Goal: Task Accomplishment & Management: Use online tool/utility

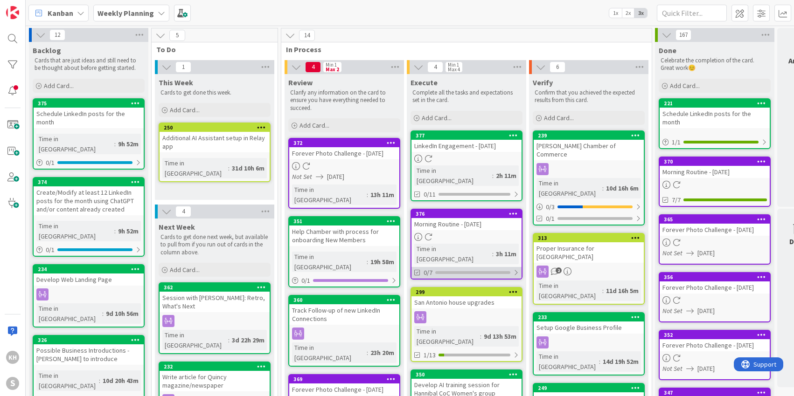
click at [518, 267] on div "0/7" at bounding box center [466, 273] width 110 height 12
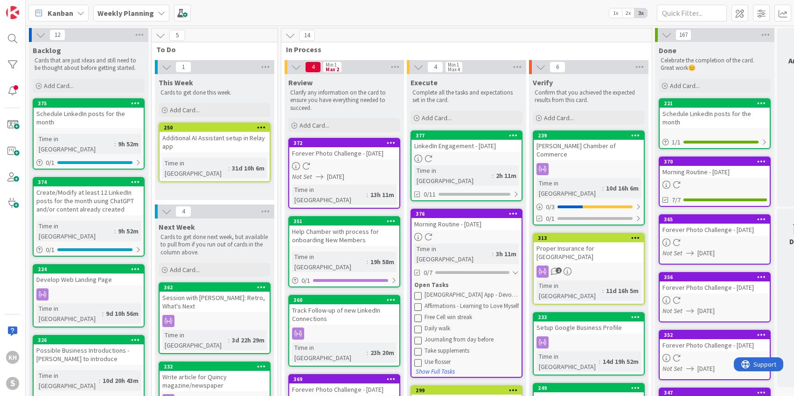
click at [419, 292] on icon at bounding box center [417, 295] width 7 height 7
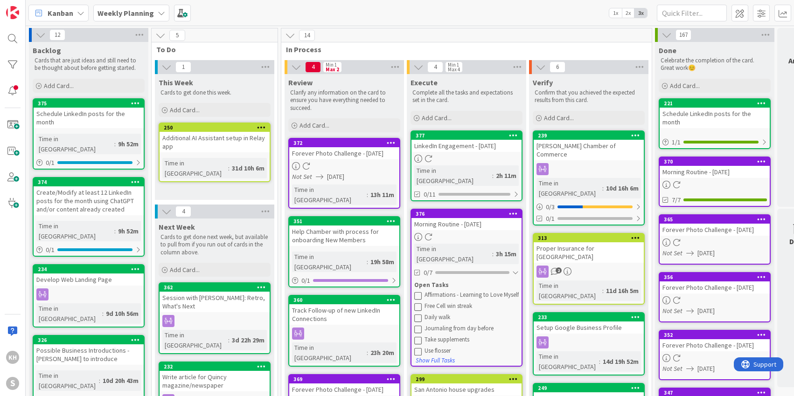
click at [419, 292] on icon at bounding box center [417, 295] width 7 height 7
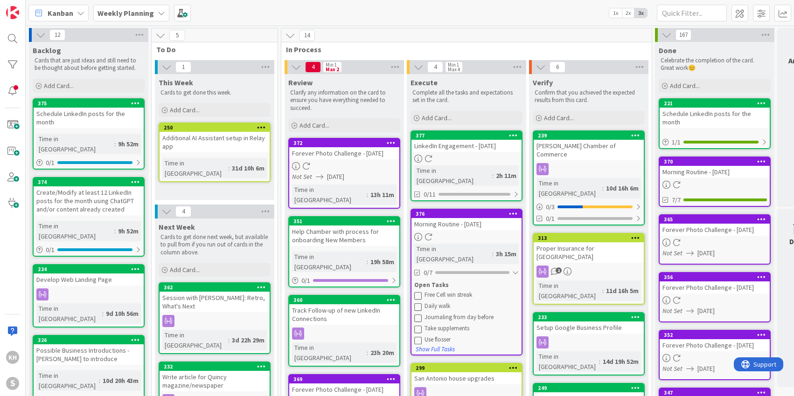
click at [419, 292] on icon at bounding box center [417, 295] width 7 height 7
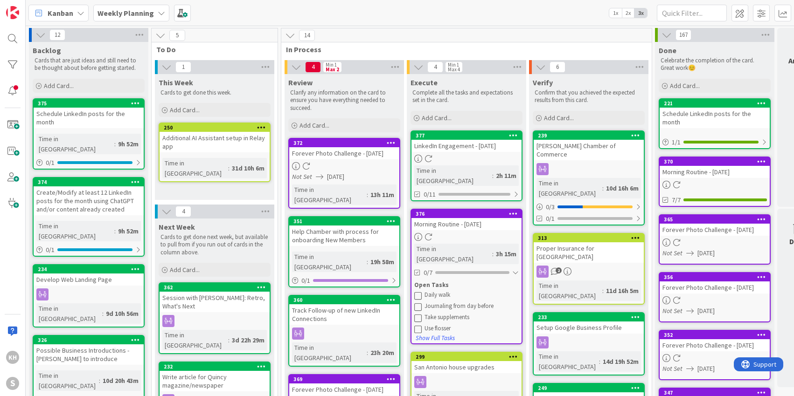
click at [419, 292] on icon at bounding box center [417, 295] width 7 height 7
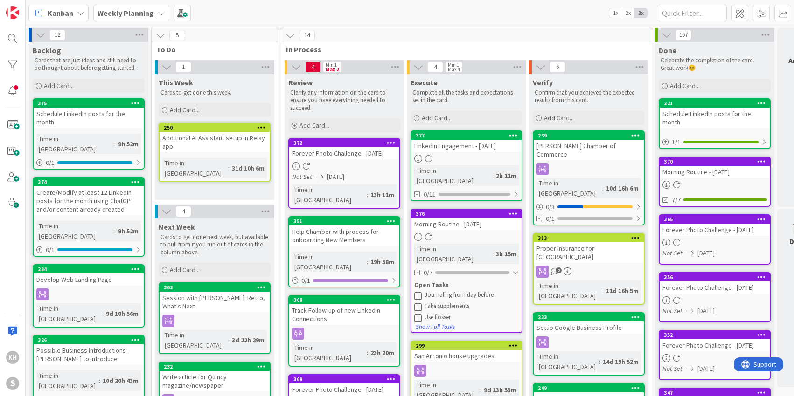
click at [419, 292] on icon at bounding box center [417, 295] width 7 height 7
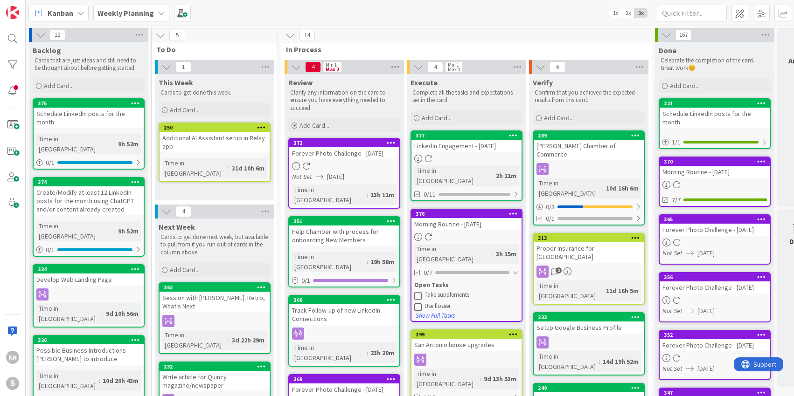
click at [419, 292] on icon at bounding box center [417, 295] width 7 height 7
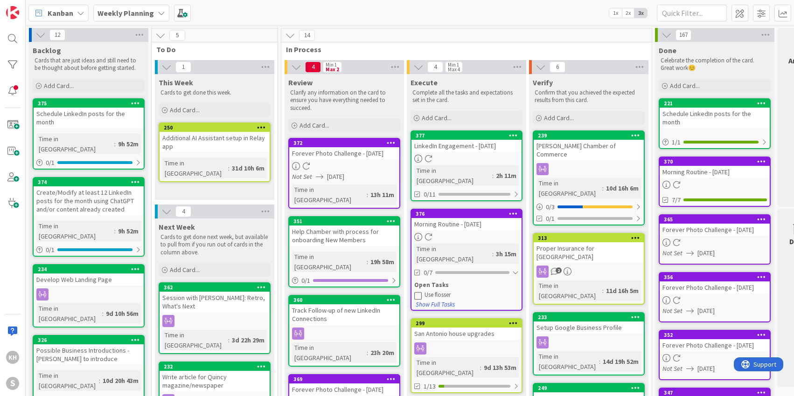
click at [419, 292] on icon at bounding box center [417, 295] width 7 height 7
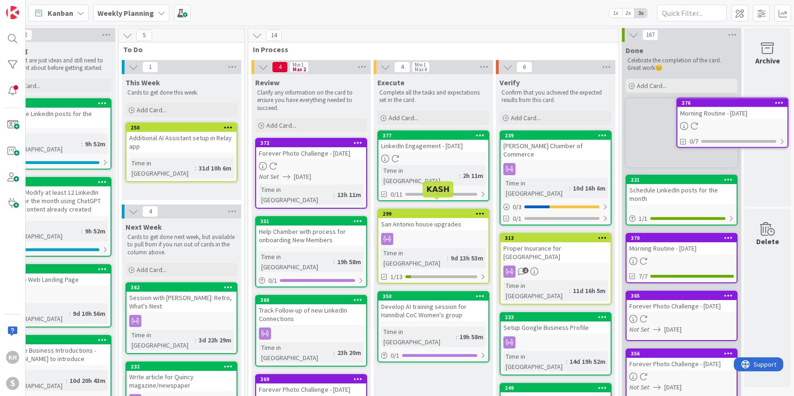
scroll to position [0, 40]
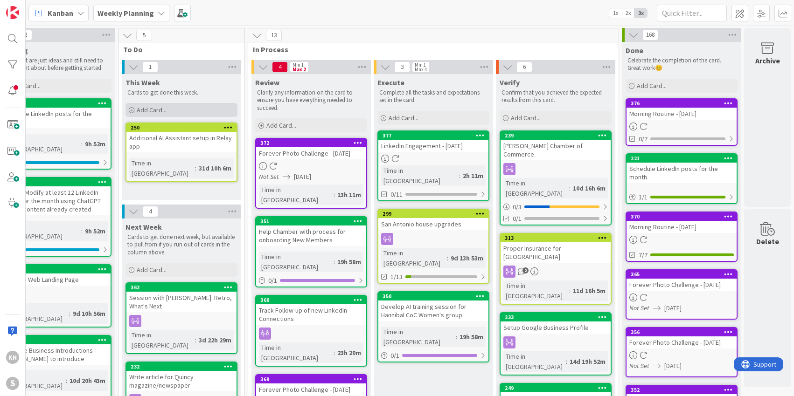
click at [137, 109] on span "Add Card..." at bounding box center [152, 110] width 30 height 8
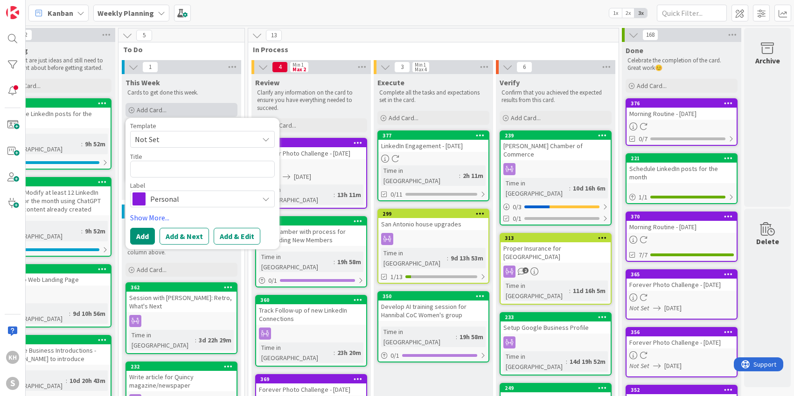
type textarea "x"
type textarea "M"
type textarea "x"
type textarea "Mo"
type textarea "x"
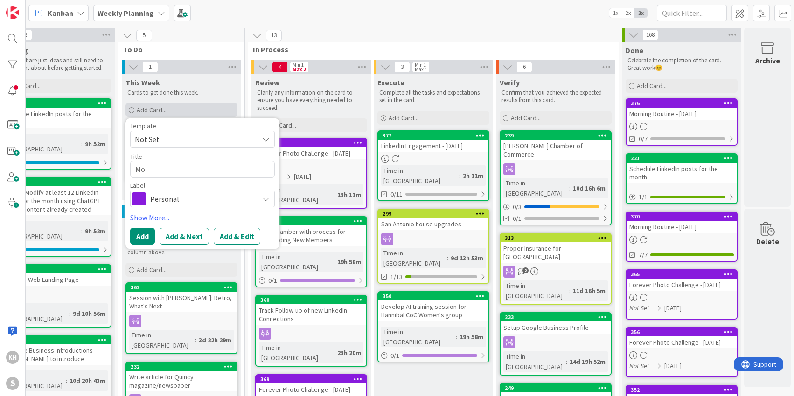
type textarea "Mon"
type textarea "x"
type textarea "Monr"
type textarea "x"
type textarea "Monroe"
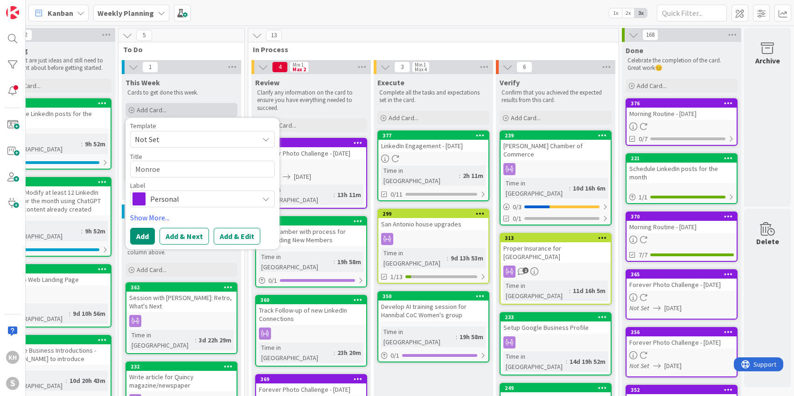
type textarea "x"
type textarea "Monroe"
type textarea "x"
type textarea "Monroe C"
type textarea "x"
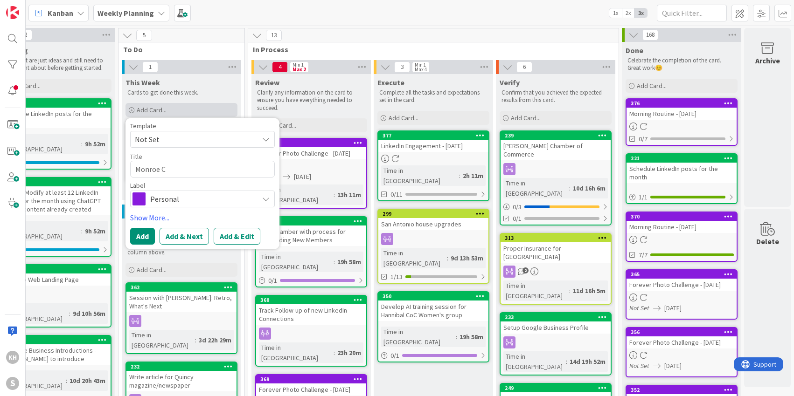
type textarea "Monroe Ci"
type textarea "x"
type textarea "Monroe Cit"
type textarea "x"
type textarea "[GEOGRAPHIC_DATA]"
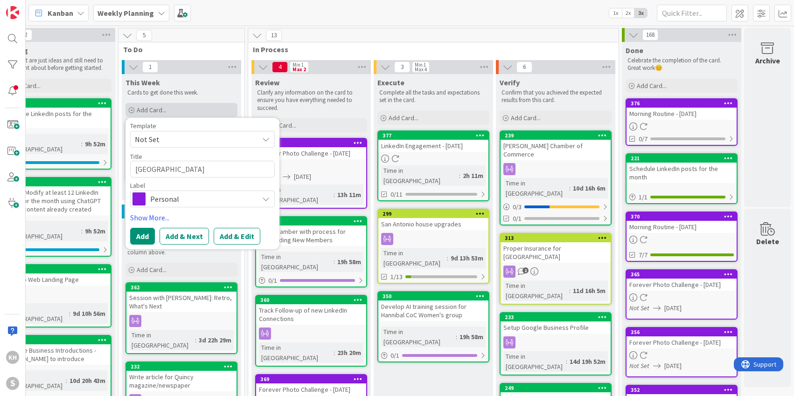
type textarea "x"
type textarea "[GEOGRAPHIC_DATA]"
type textarea "x"
type textarea "Monroe City C"
type textarea "x"
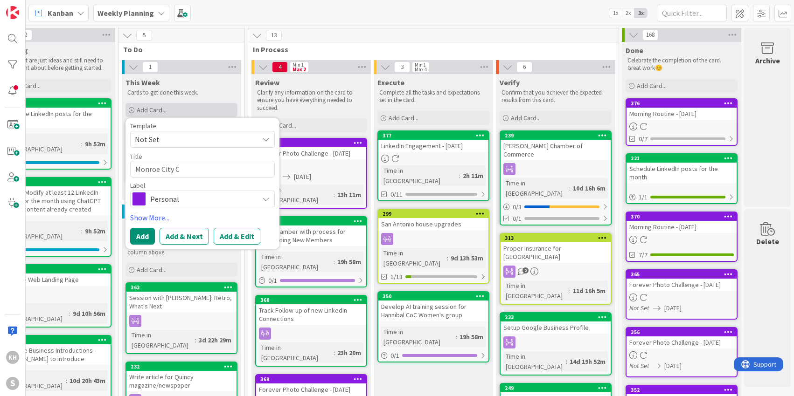
type textarea "Monroe City Co"
type textarea "x"
type textarea "Monroe City CoC"
type textarea "x"
type textarea "Monroe City CoC"
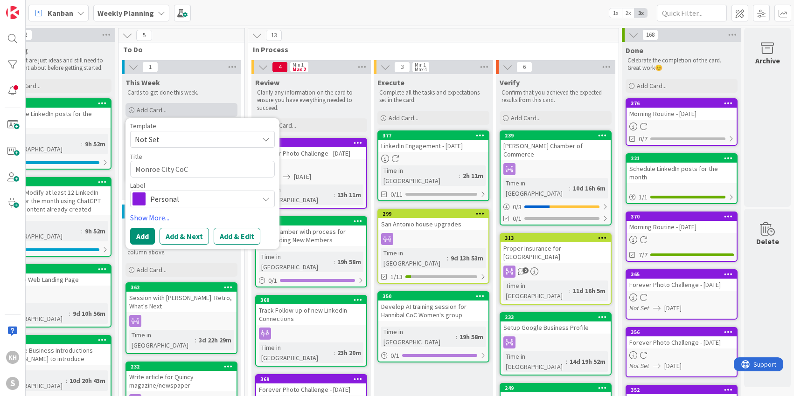
type textarea "x"
type textarea "Monroe City CoC A"
type textarea "x"
type textarea "Monroe City CoC AI"
type textarea "x"
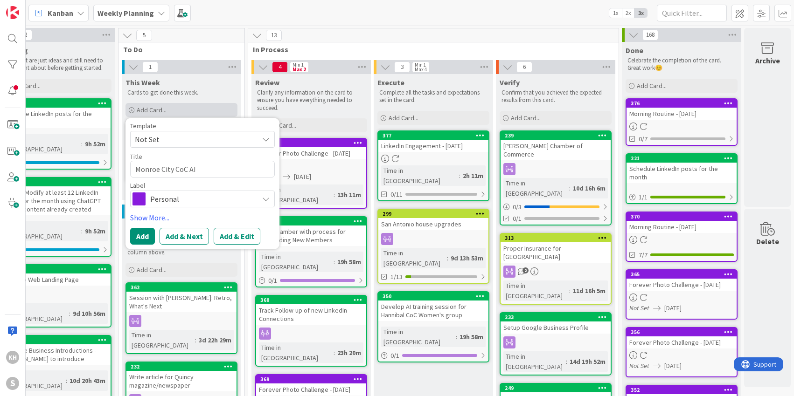
type textarea "Monroe City CoC AI"
type textarea "x"
type textarea "Monroe City CoC AI L"
type textarea "x"
type textarea "Monroe City CoC AI Lu"
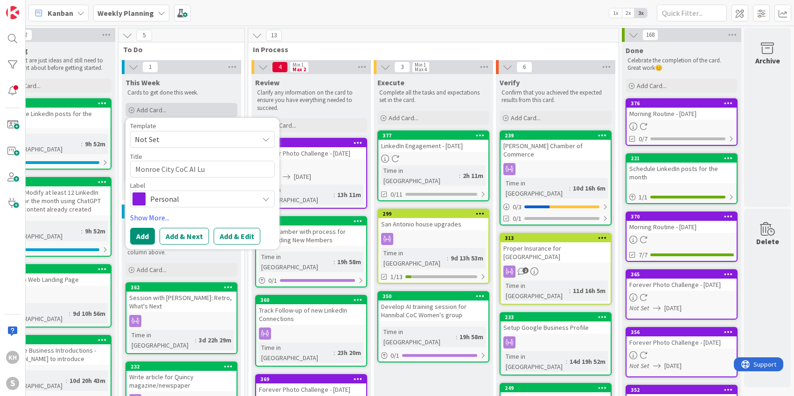
type textarea "x"
type textarea "Monroe City CoC AI Lun"
type textarea "x"
type textarea "Monroe City CoC AI Lunc"
type textarea "x"
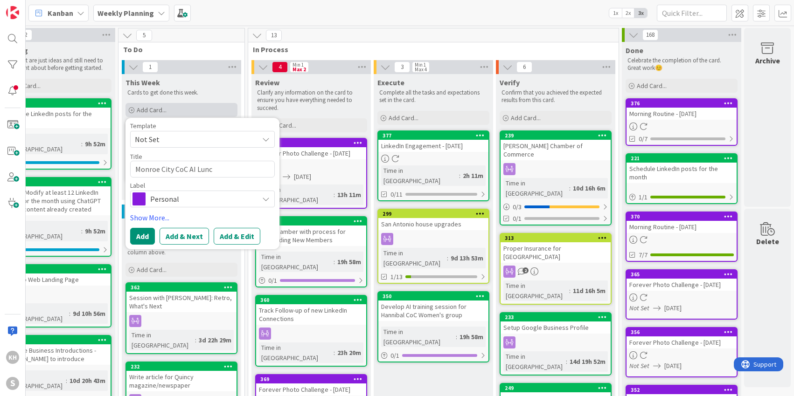
type textarea "Monroe City CoC AI Lunch"
type textarea "x"
type textarea "Monroe City CoC AI Lunch"
type textarea "x"
type textarea "Monroe City CoC AI Lunch &"
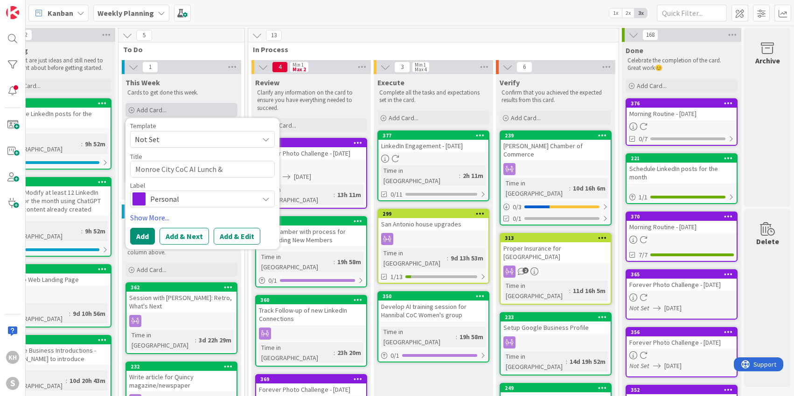
type textarea "x"
type textarea "Monroe City CoC AI Lunch &"
type textarea "x"
type textarea "Monroe City CoC AI Lunch & L"
type textarea "x"
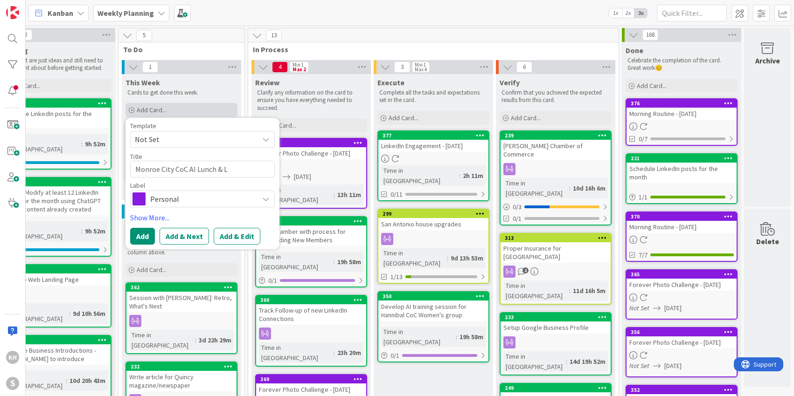
type textarea "Monroe City CoC AI Lunch & Le"
type textarea "x"
type textarea "Monroe City CoC AI Lunch & Lea"
type textarea "x"
type textarea "Monroe City CoC AI Lunch & [PERSON_NAME]"
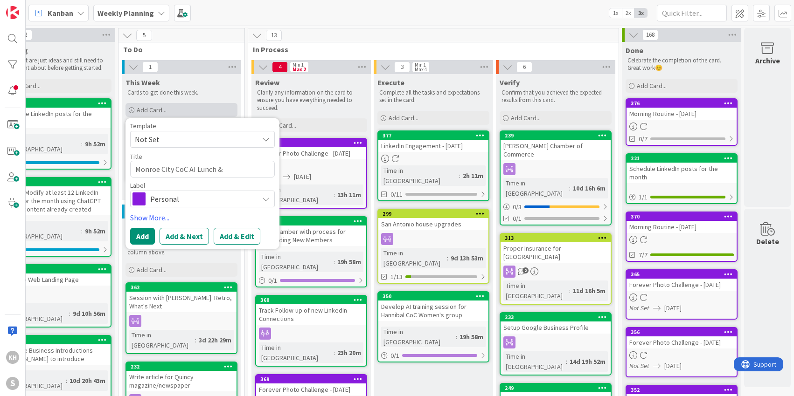
type textarea "x"
type textarea "Monroe City CoC AI Lunch & Learn"
click at [164, 199] on span "Personal" at bounding box center [202, 199] width 104 height 13
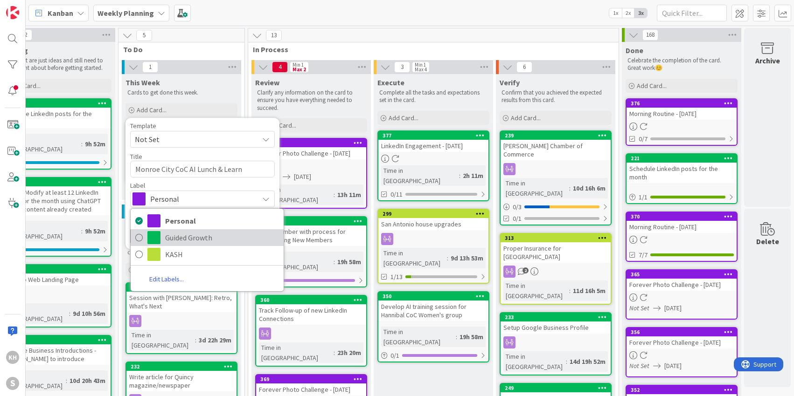
click at [147, 236] on span at bounding box center [153, 237] width 13 height 13
type textarea "x"
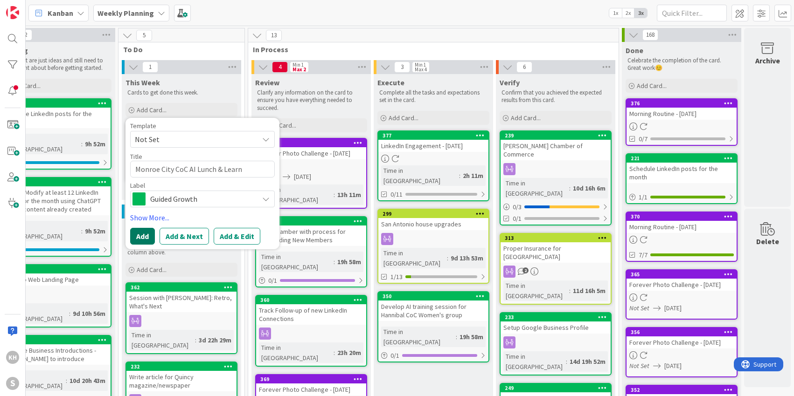
click at [139, 233] on button "Add" at bounding box center [142, 236] width 25 height 17
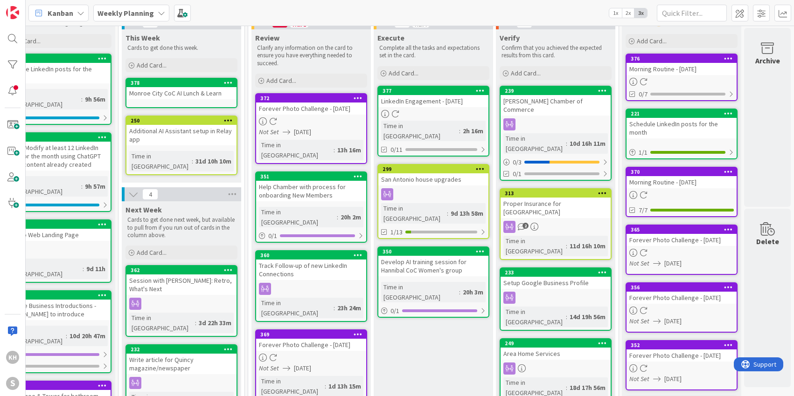
scroll to position [44, 40]
